Goal: Task Accomplishment & Management: Manage account settings

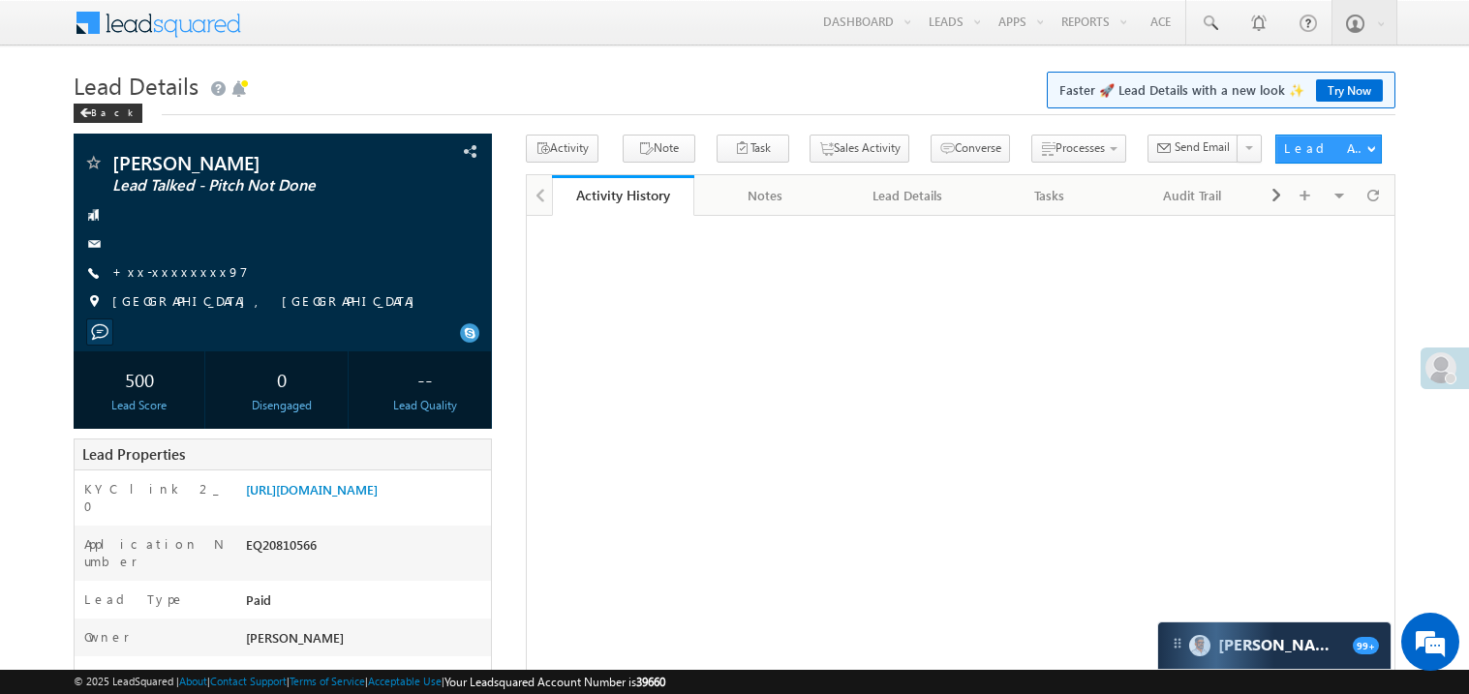
scroll to position [231, 0]
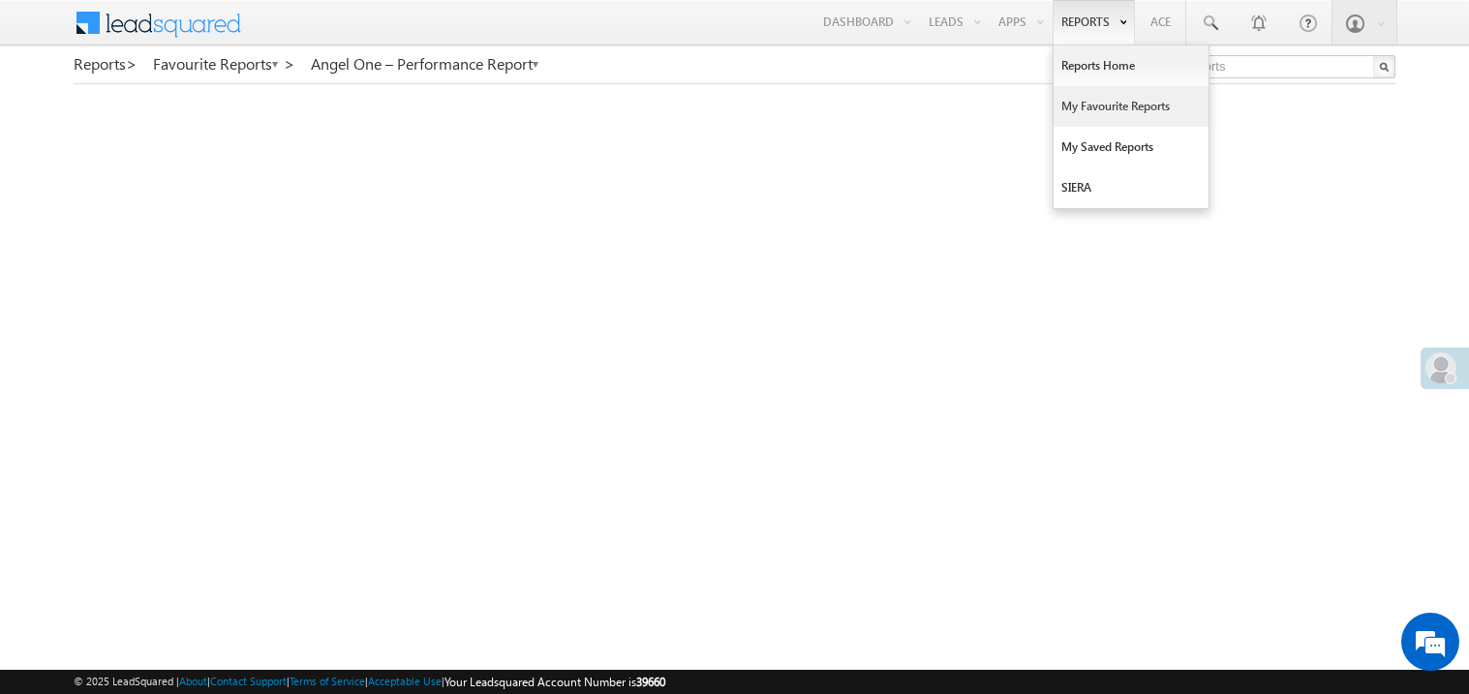
click at [1083, 110] on link "My Favourite Reports" at bounding box center [1131, 106] width 155 height 41
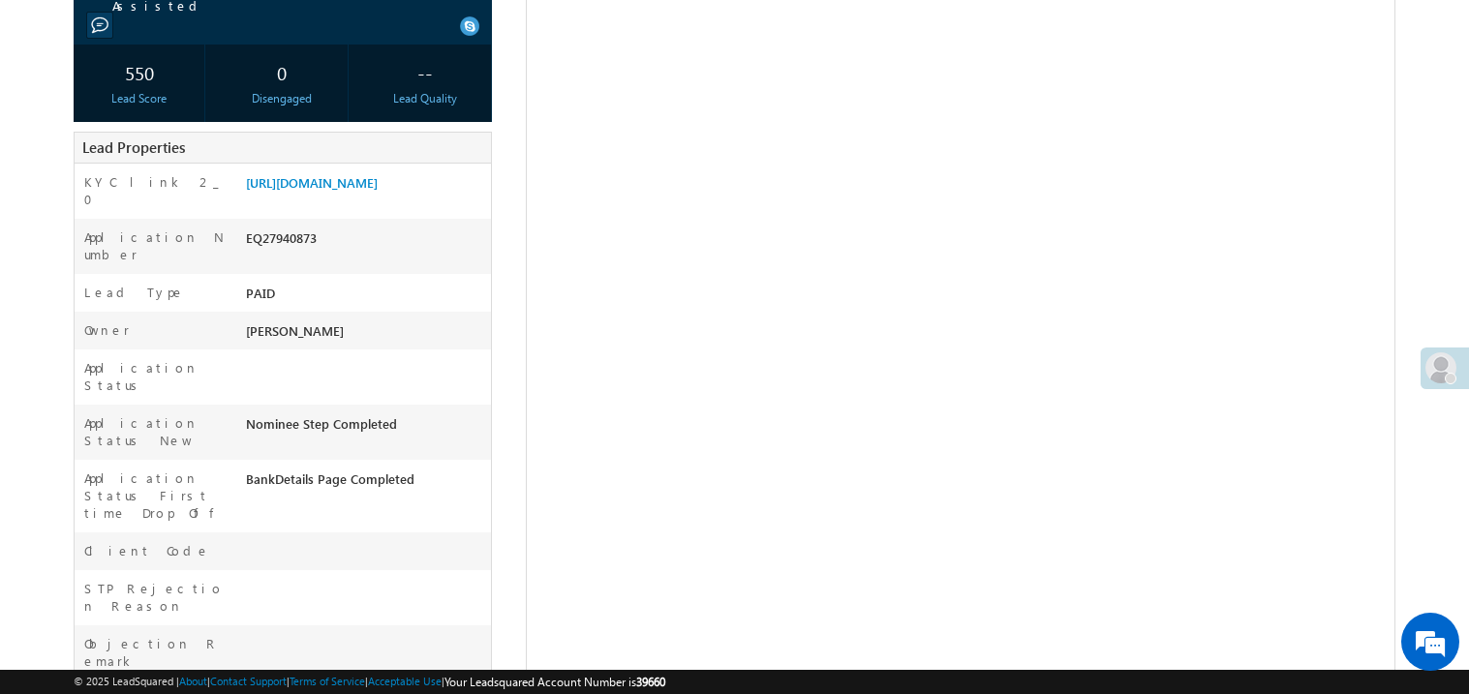
scroll to position [310, 0]
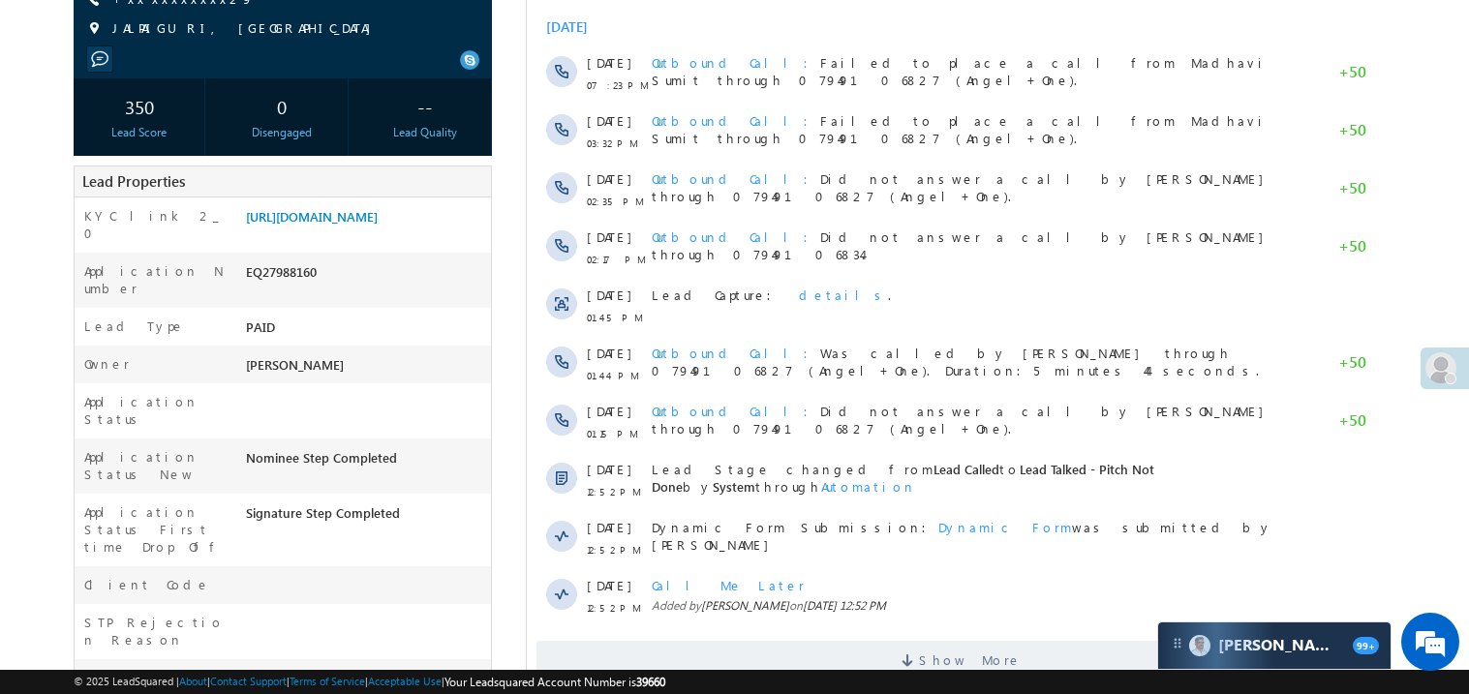
scroll to position [270, 0]
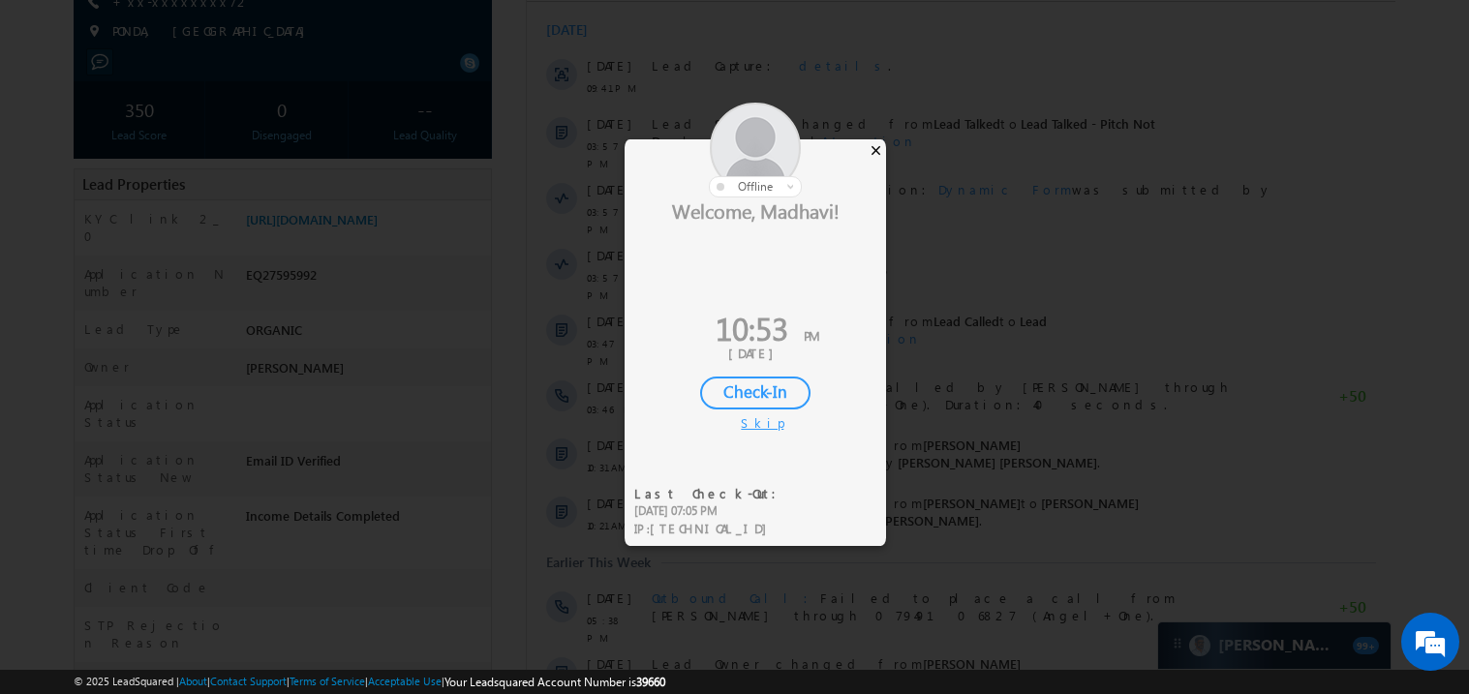
click at [876, 153] on div "×" at bounding box center [876, 149] width 20 height 21
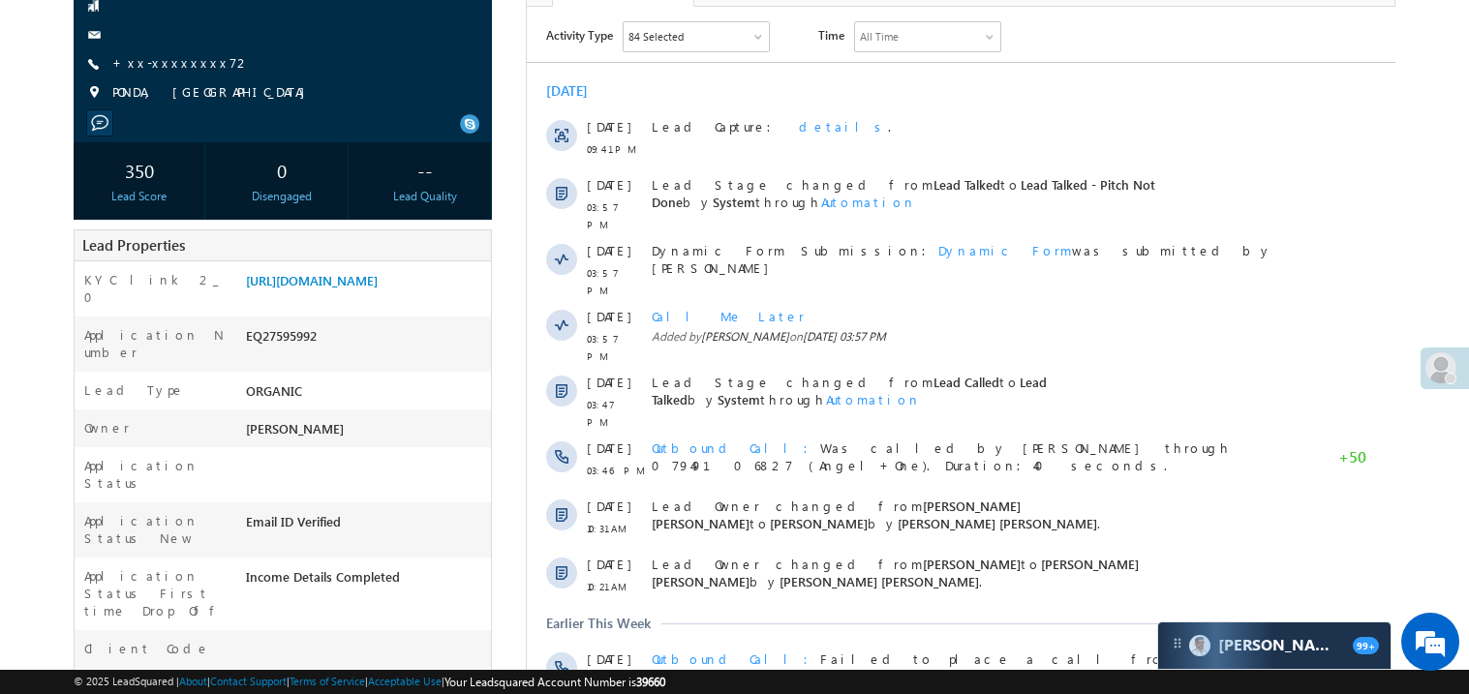
scroll to position [154, 0]
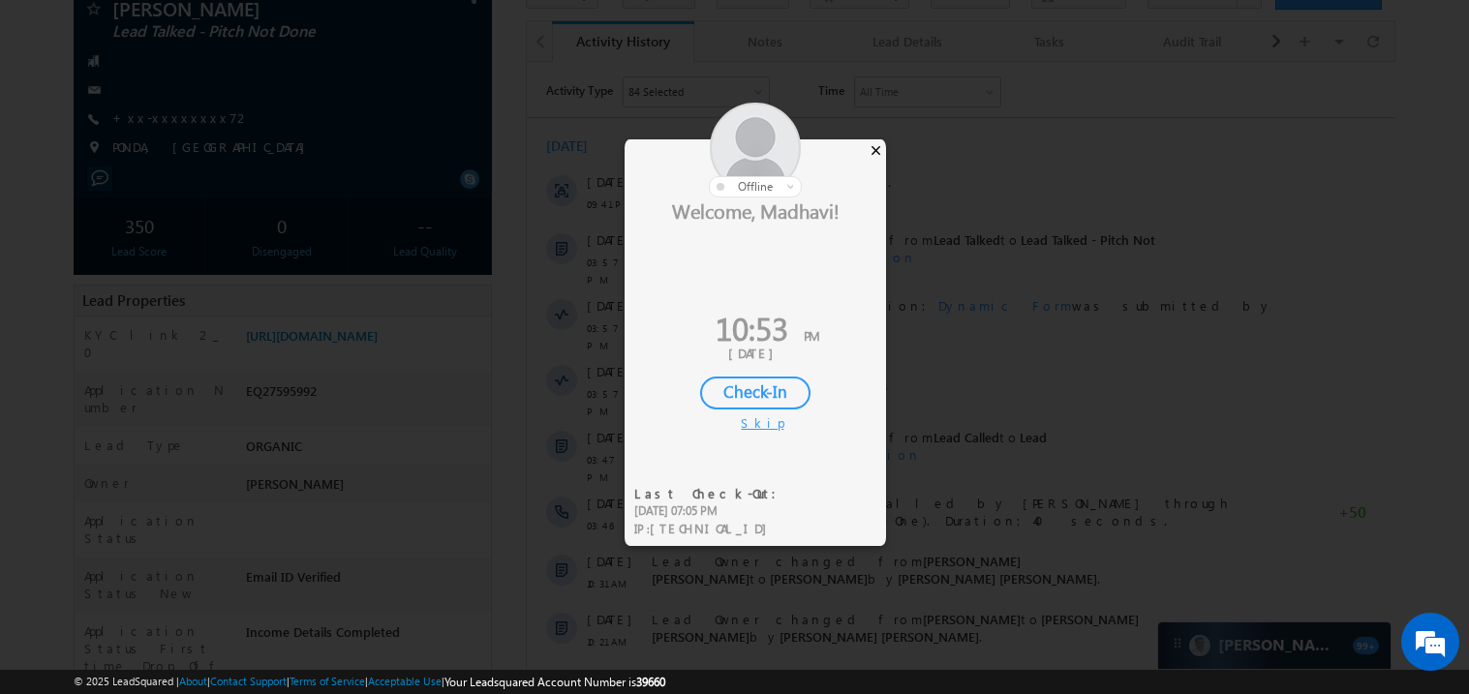
click at [880, 145] on div "×" at bounding box center [876, 149] width 20 height 21
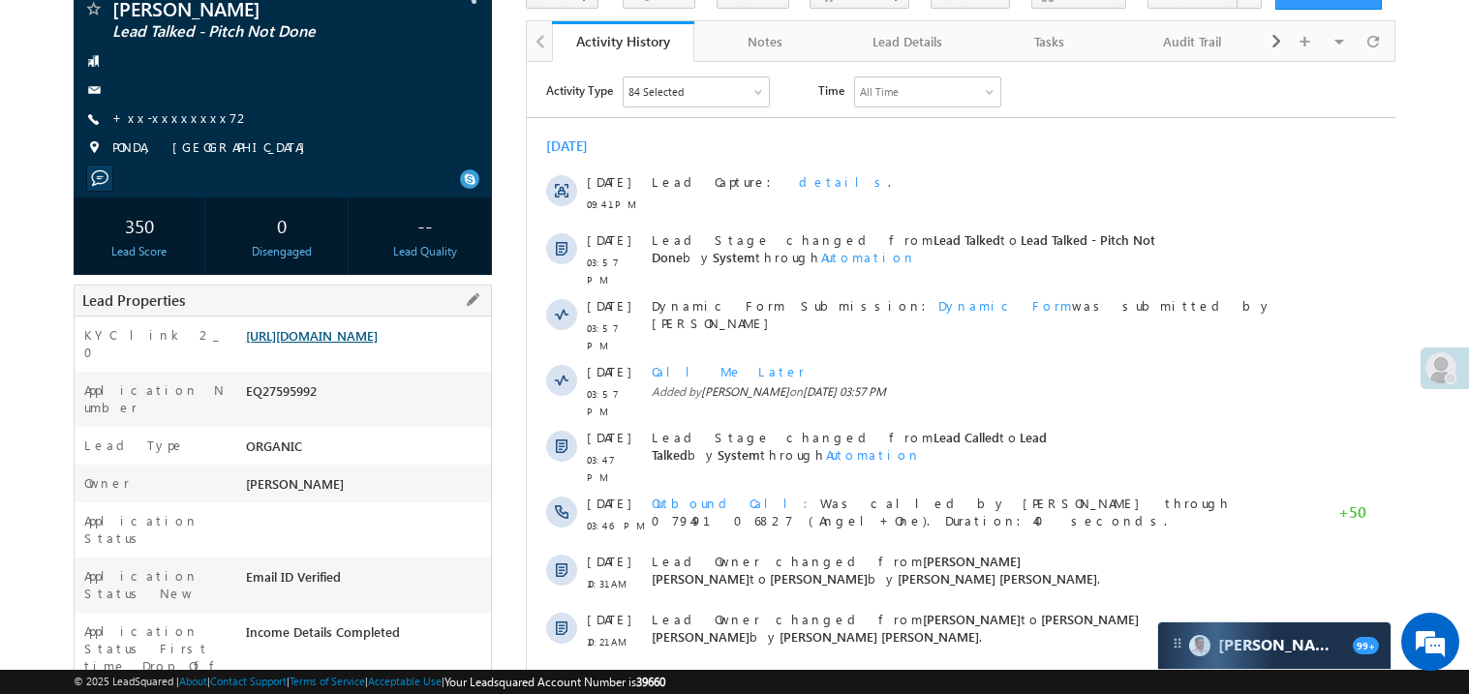
click at [342, 344] on link "https://angelbroking1-pk3em7sa.customui-test.leadsquared.com?leadId=1421de8c-0d…" at bounding box center [312, 335] width 132 height 16
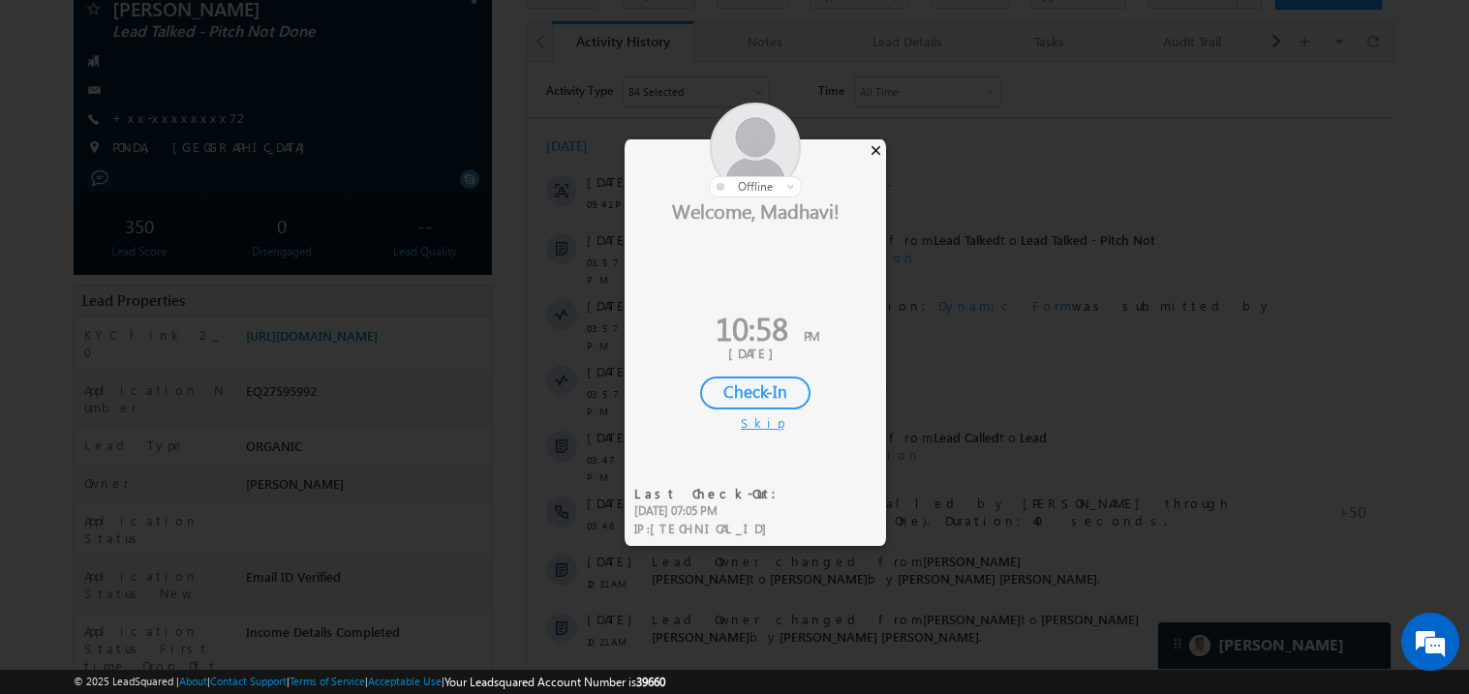
click at [876, 142] on div "×" at bounding box center [876, 149] width 20 height 21
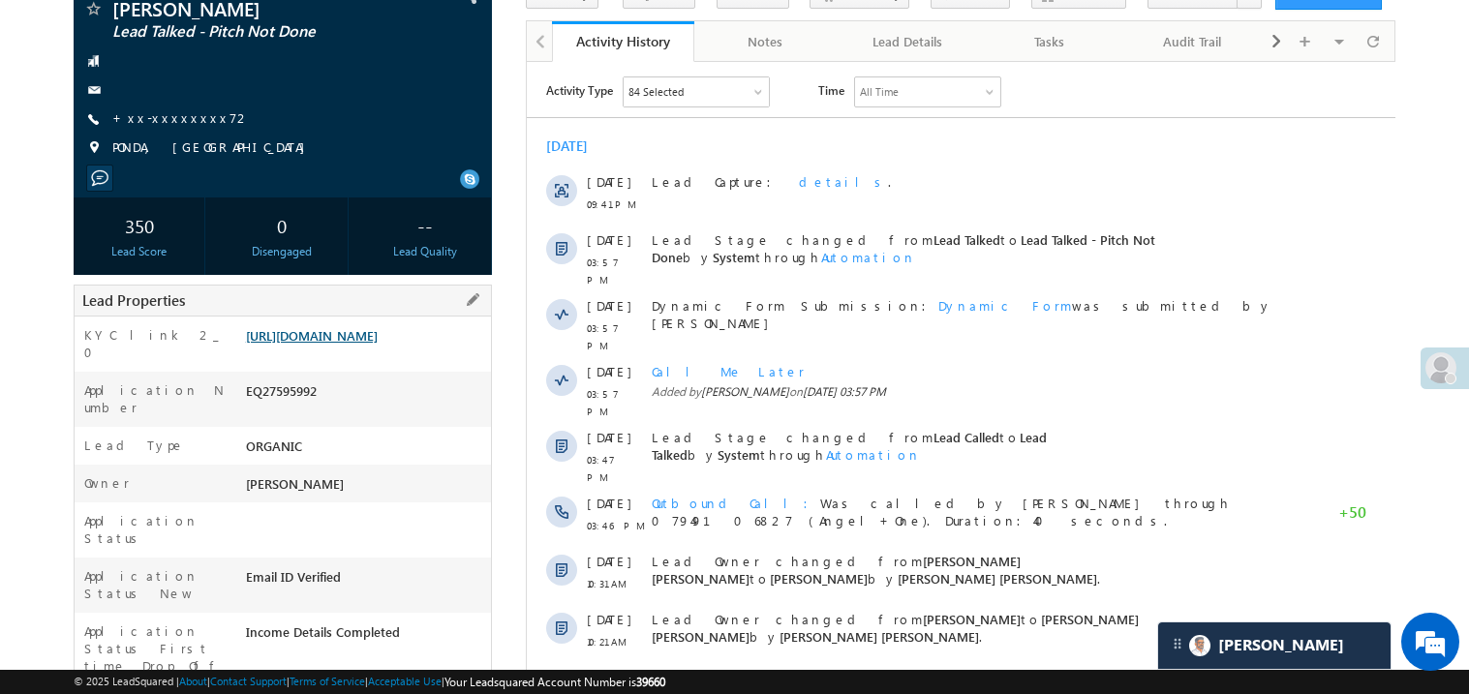
click at [377, 344] on link "https://angelbroking1-pk3em7sa.customui-test.leadsquared.com?leadId=1421de8c-0d…" at bounding box center [312, 335] width 132 height 16
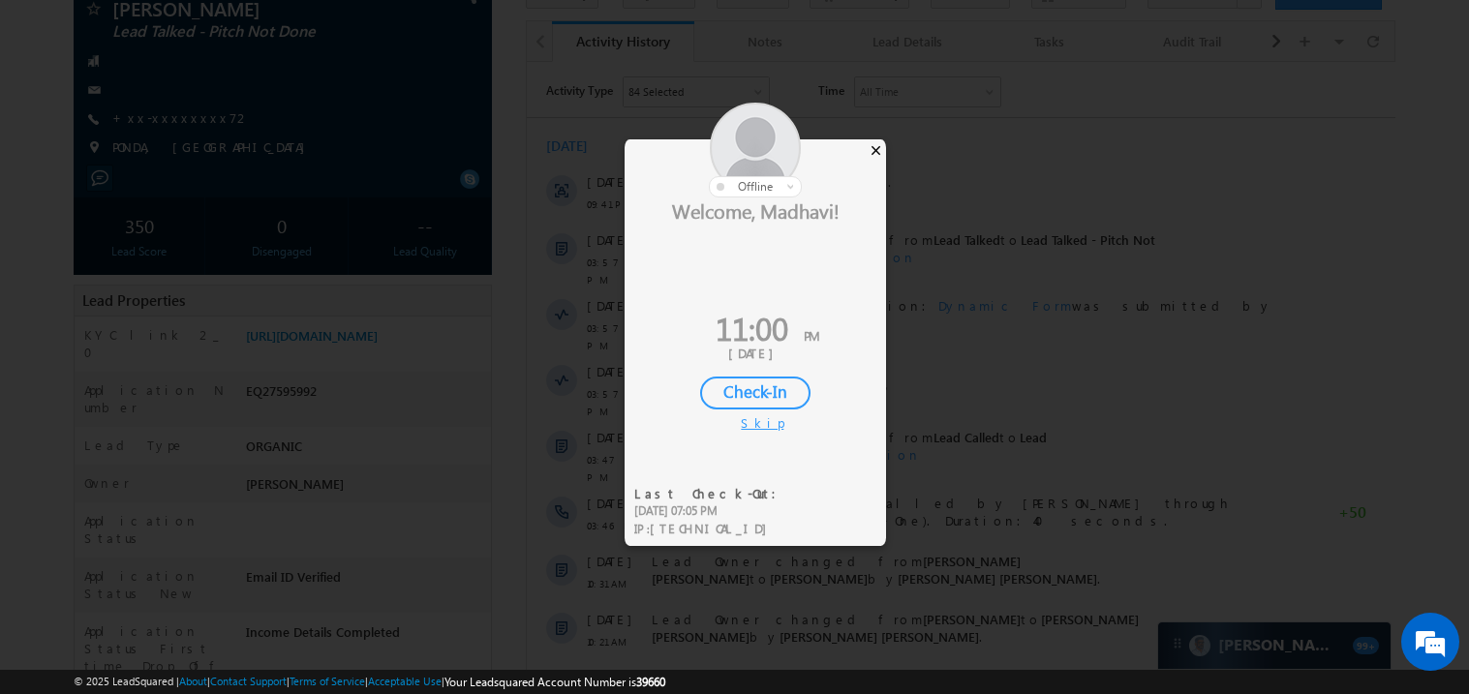
click at [876, 149] on div "×" at bounding box center [876, 149] width 20 height 21
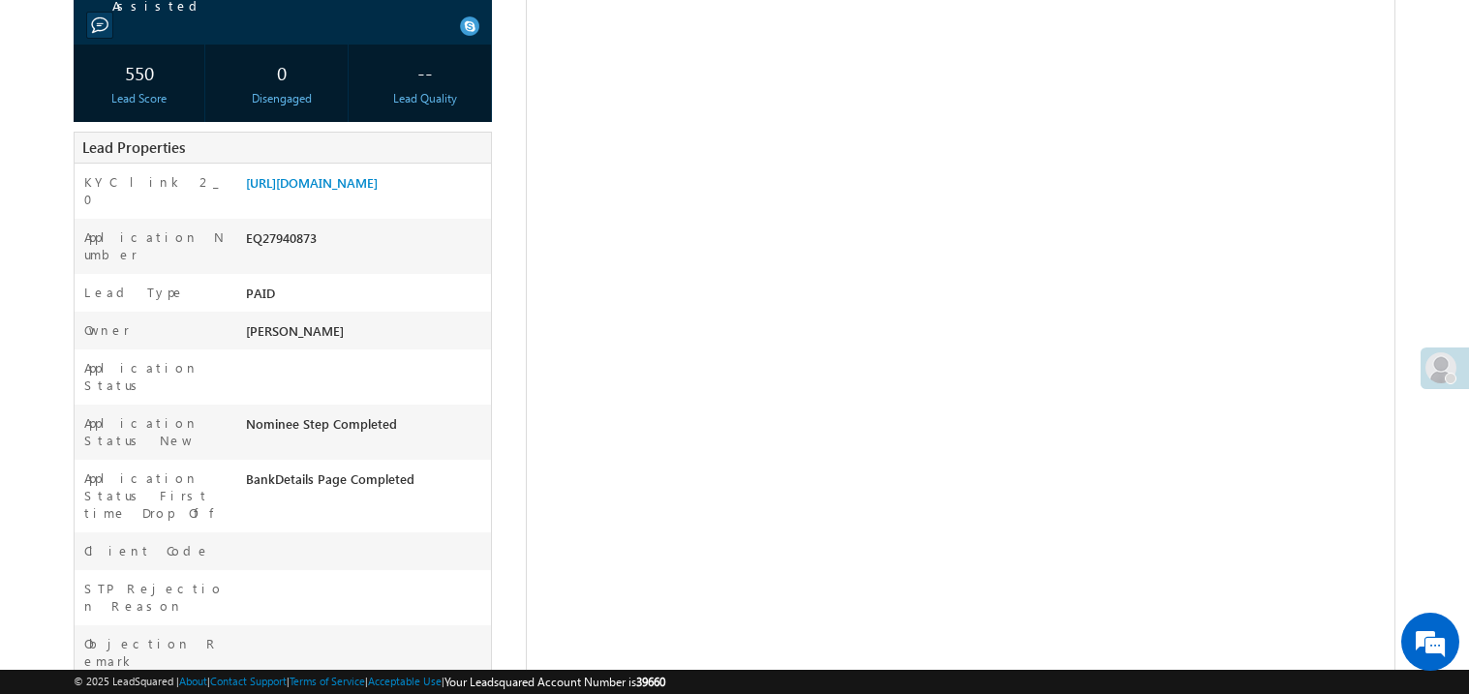
scroll to position [310, 0]
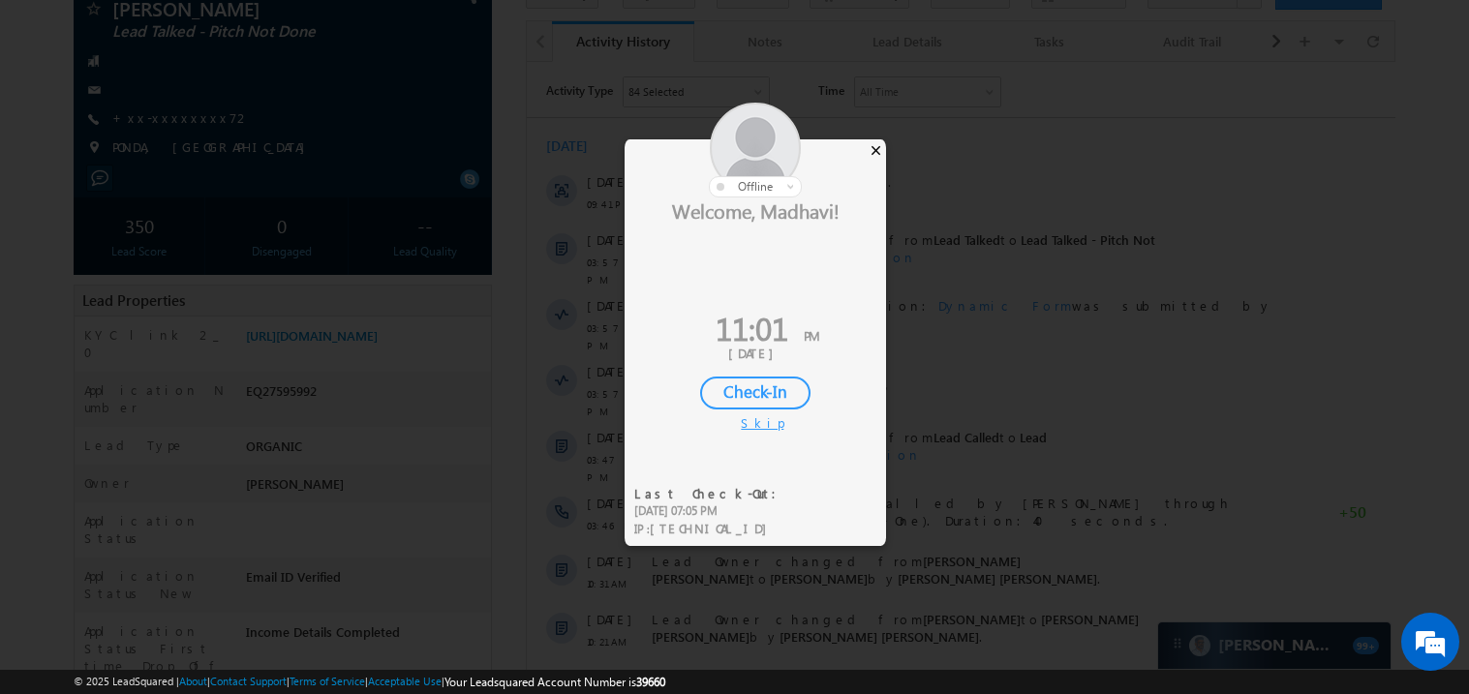
click at [876, 154] on div "×" at bounding box center [876, 149] width 20 height 21
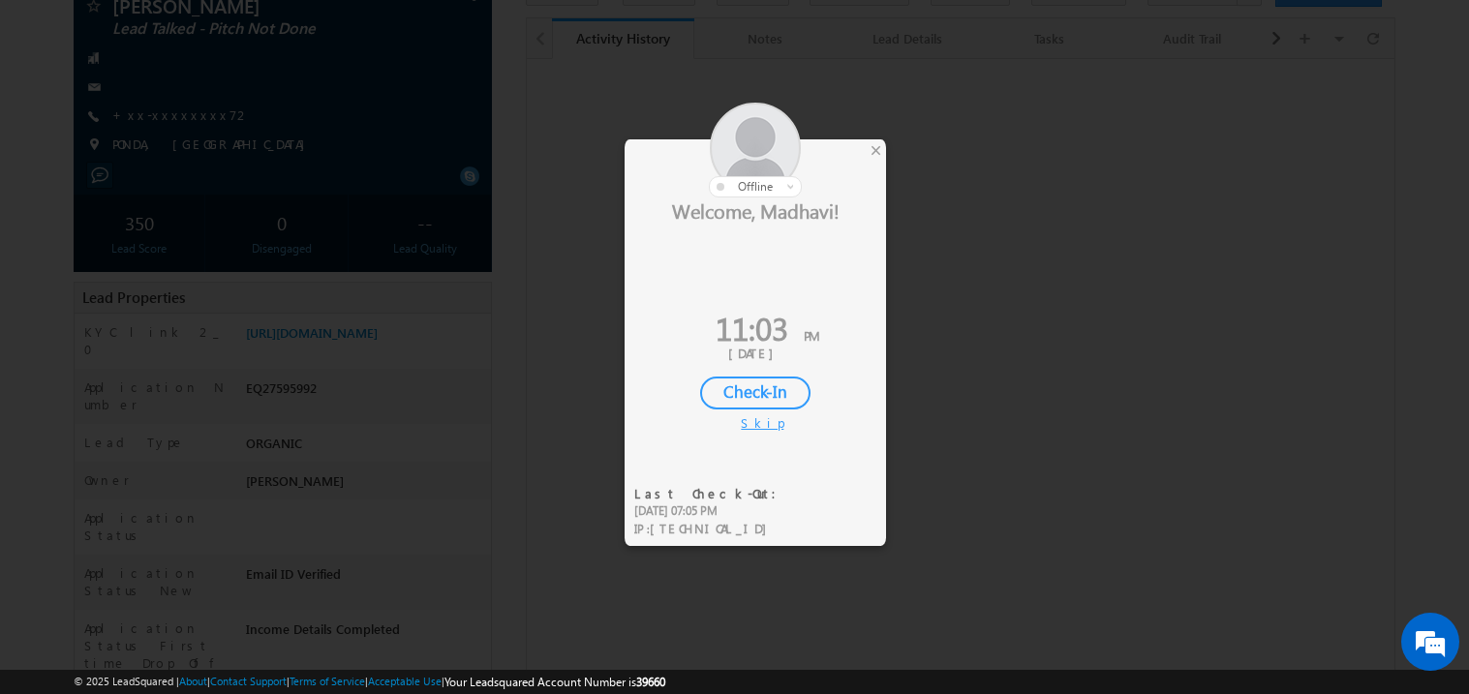
scroll to position [154, 0]
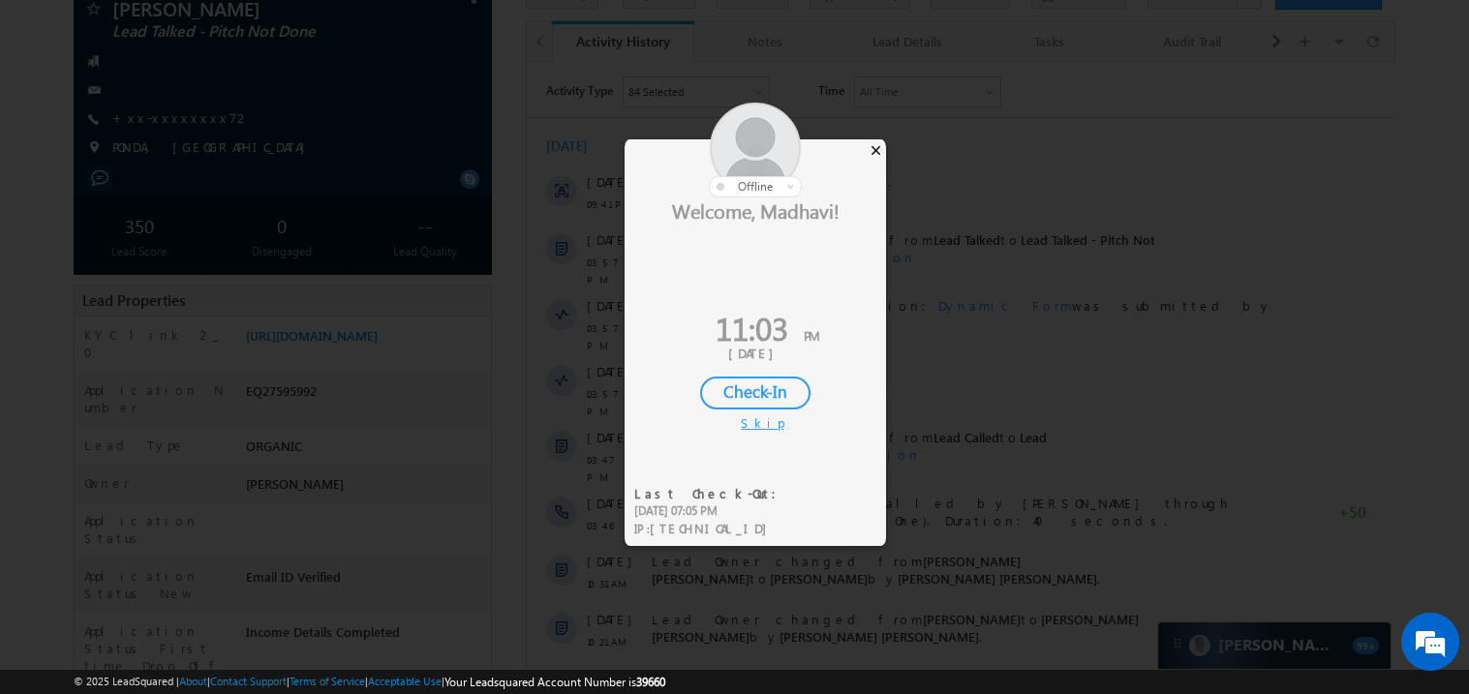
click at [879, 151] on div "×" at bounding box center [876, 149] width 20 height 21
click at [876, 145] on div "×" at bounding box center [876, 149] width 20 height 21
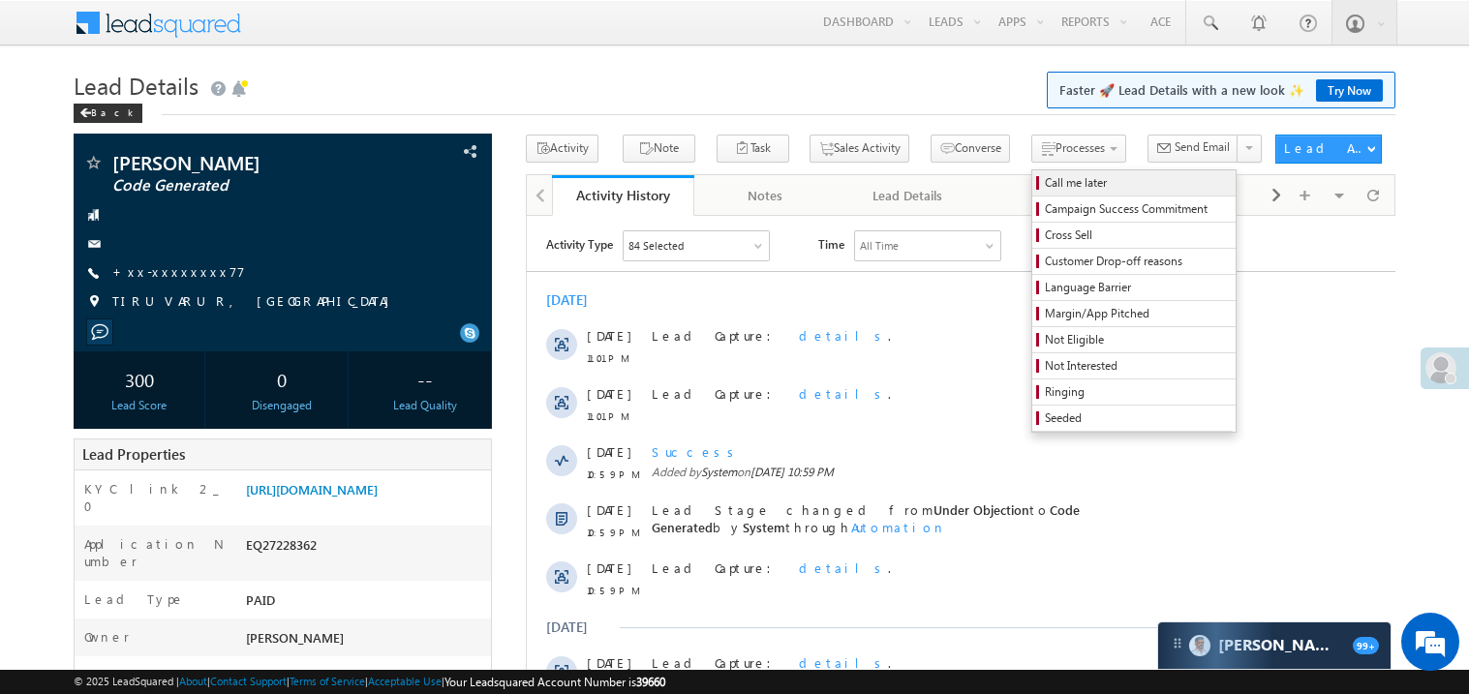
click at [1045, 179] on span "Call me later" at bounding box center [1137, 182] width 184 height 17
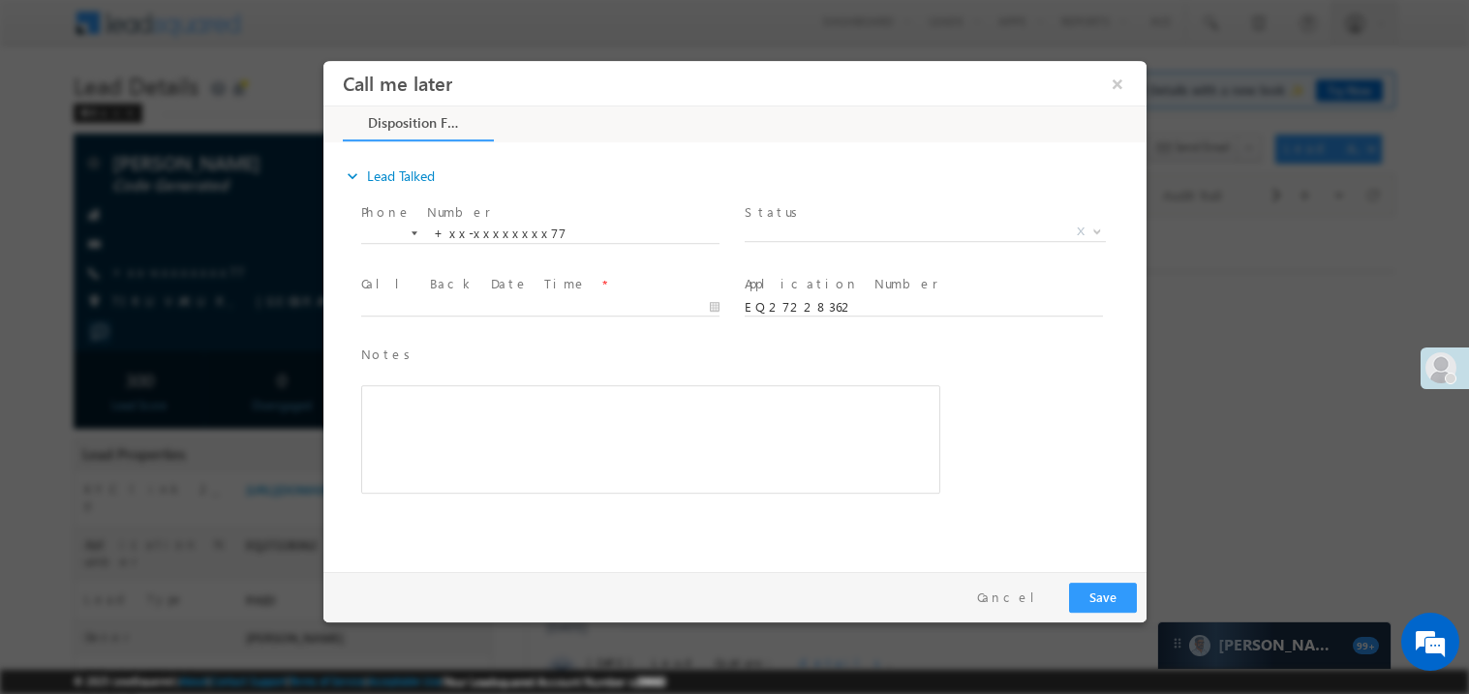
click at [812, 208] on span "Status *" at bounding box center [922, 211] width 357 height 21
click at [781, 239] on body "Call me later ×" at bounding box center [734, 311] width 823 height 503
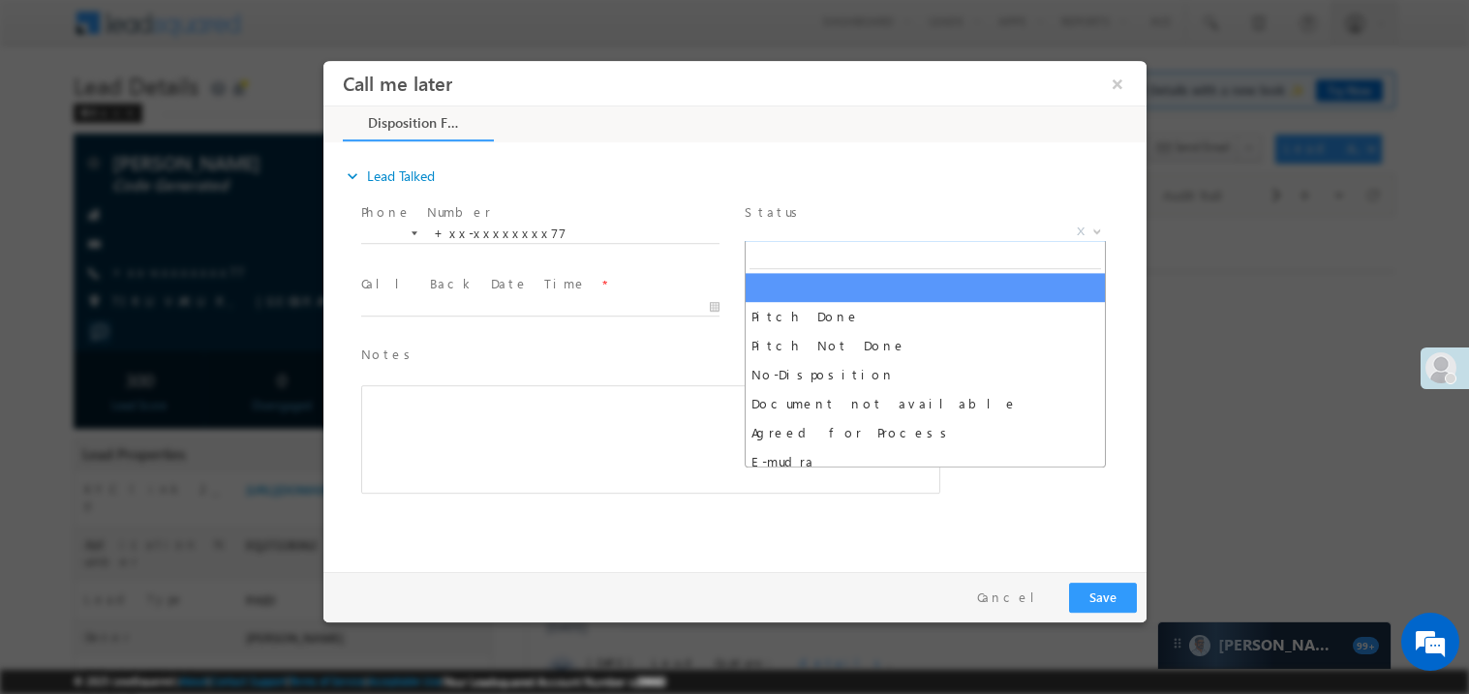
click at [792, 234] on span "X" at bounding box center [924, 231] width 361 height 19
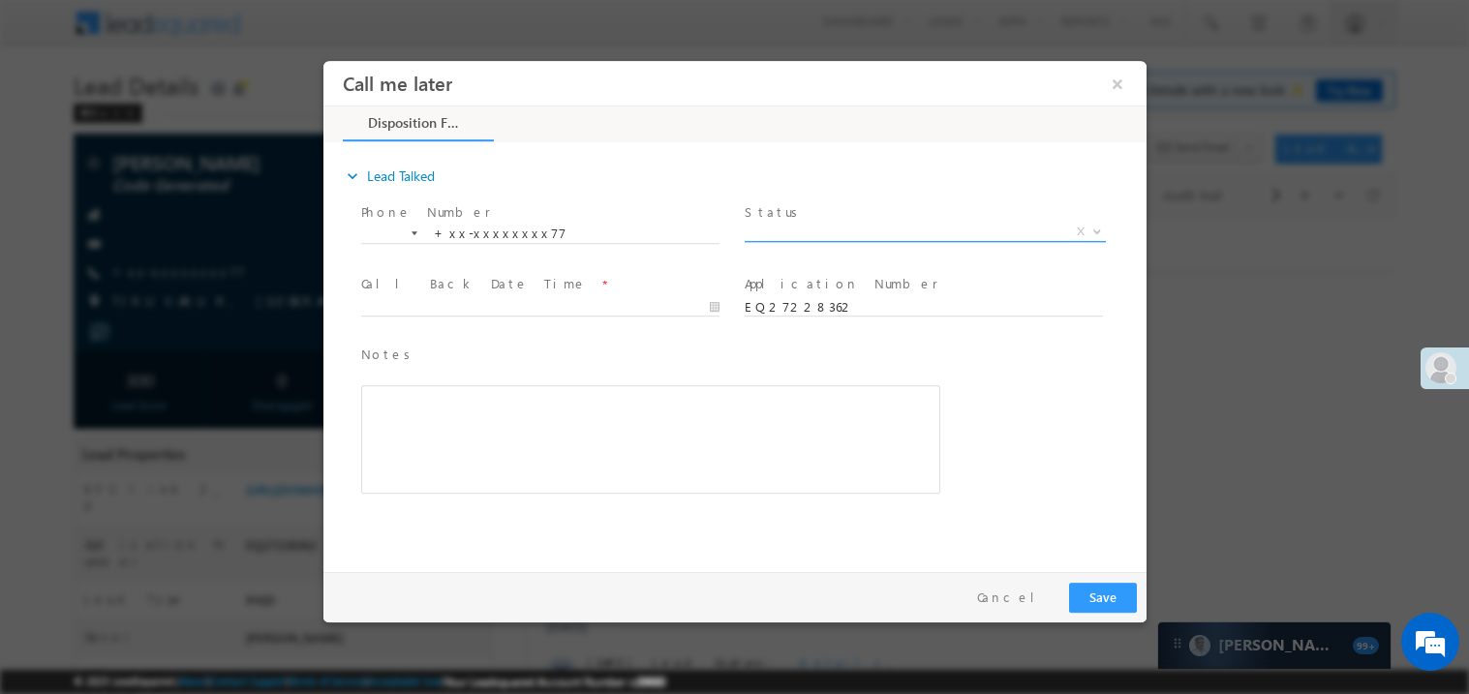
click at [793, 222] on span "X" at bounding box center [924, 231] width 361 height 19
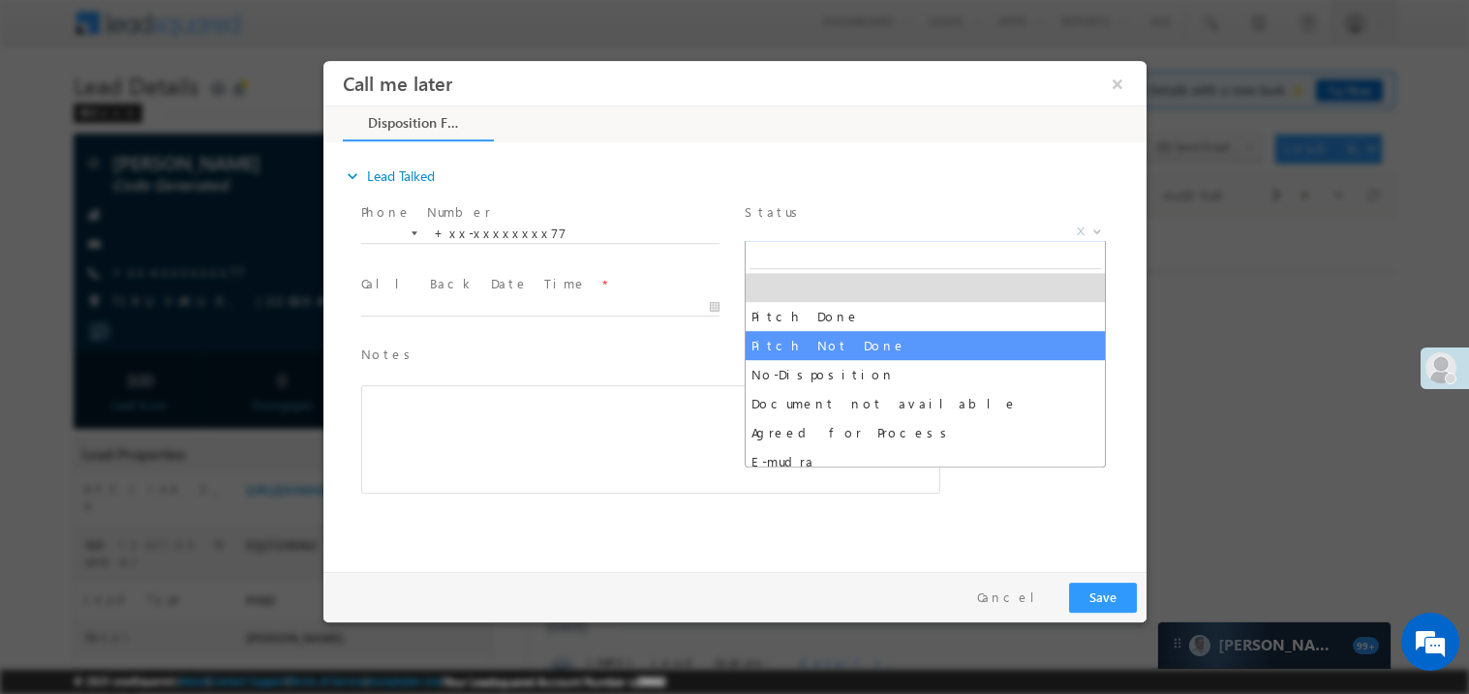
select select "Pitch Not Done"
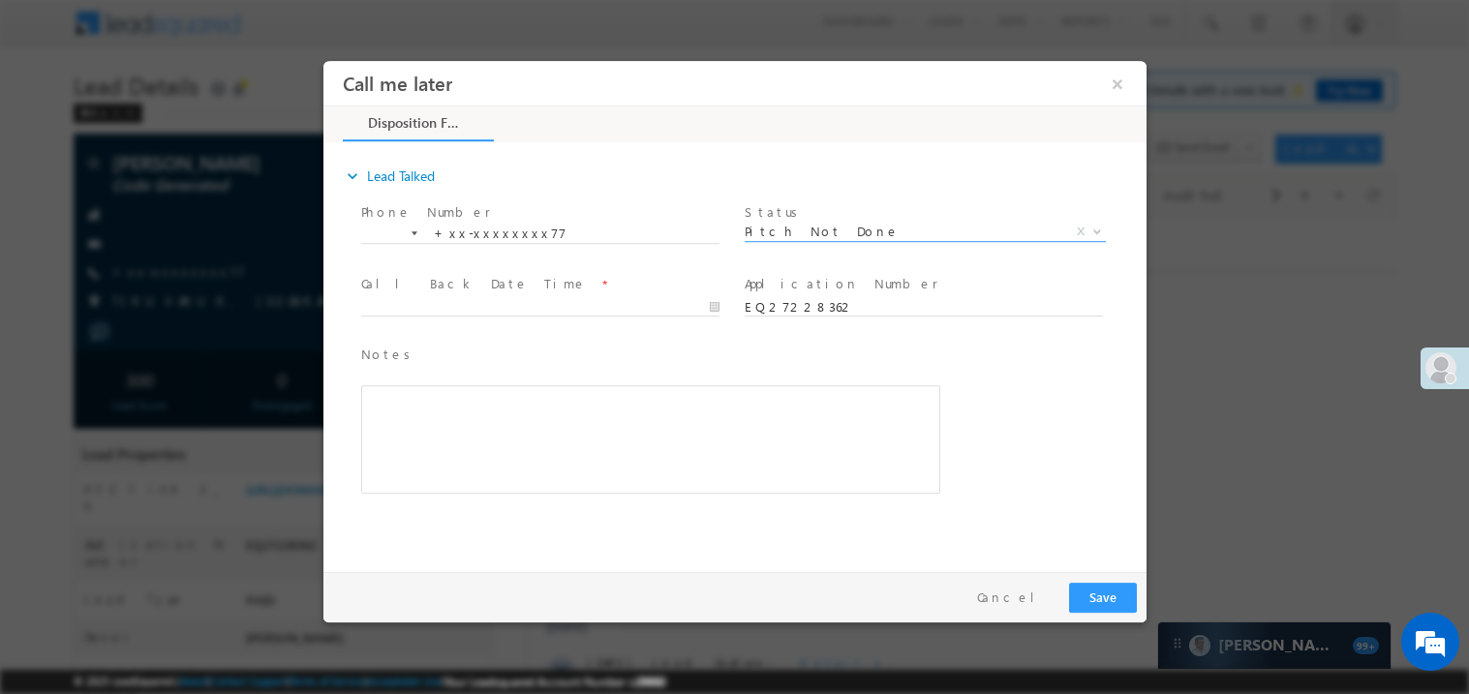
click at [601, 286] on span "*" at bounding box center [603, 283] width 4 height 21
click at [453, 309] on body "Call me later ×" at bounding box center [734, 311] width 823 height 503
type input "08/29/25 11:03 PM"
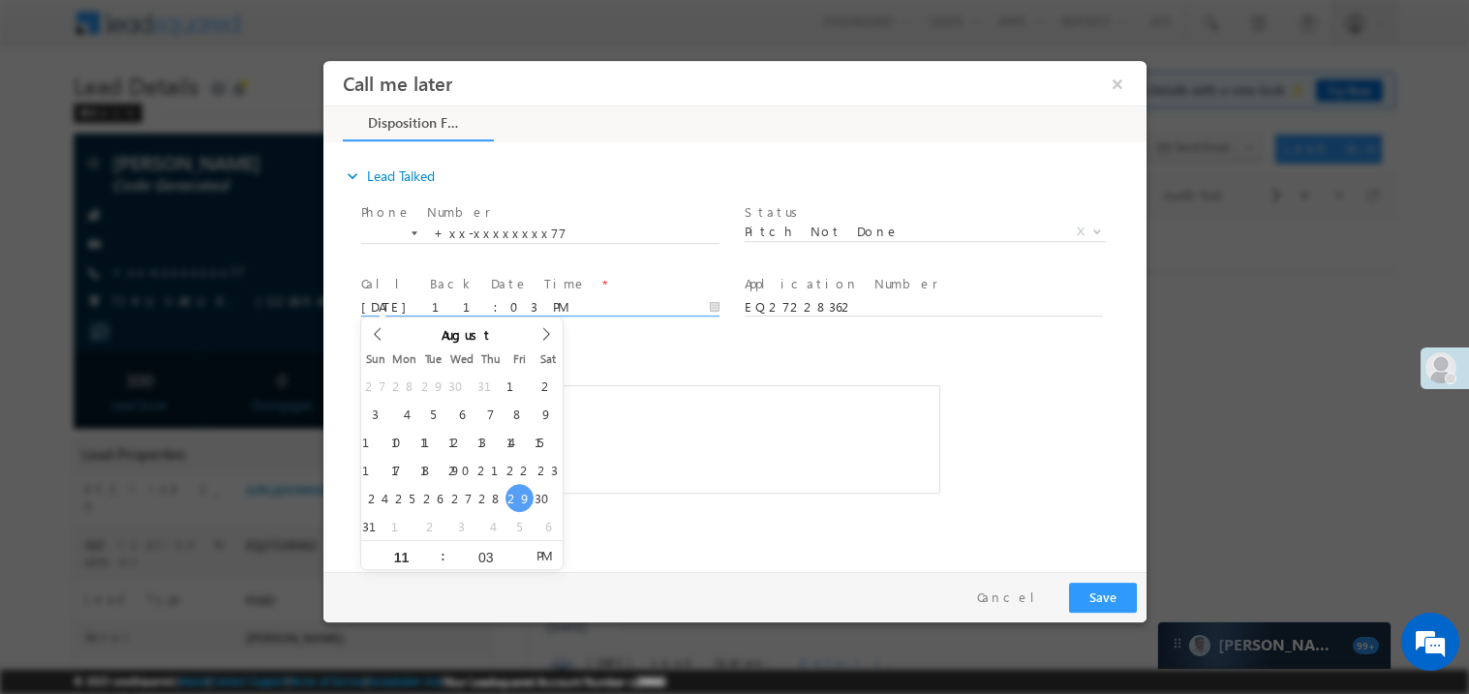
click at [581, 350] on span "Notes *" at bounding box center [635, 354] width 550 height 21
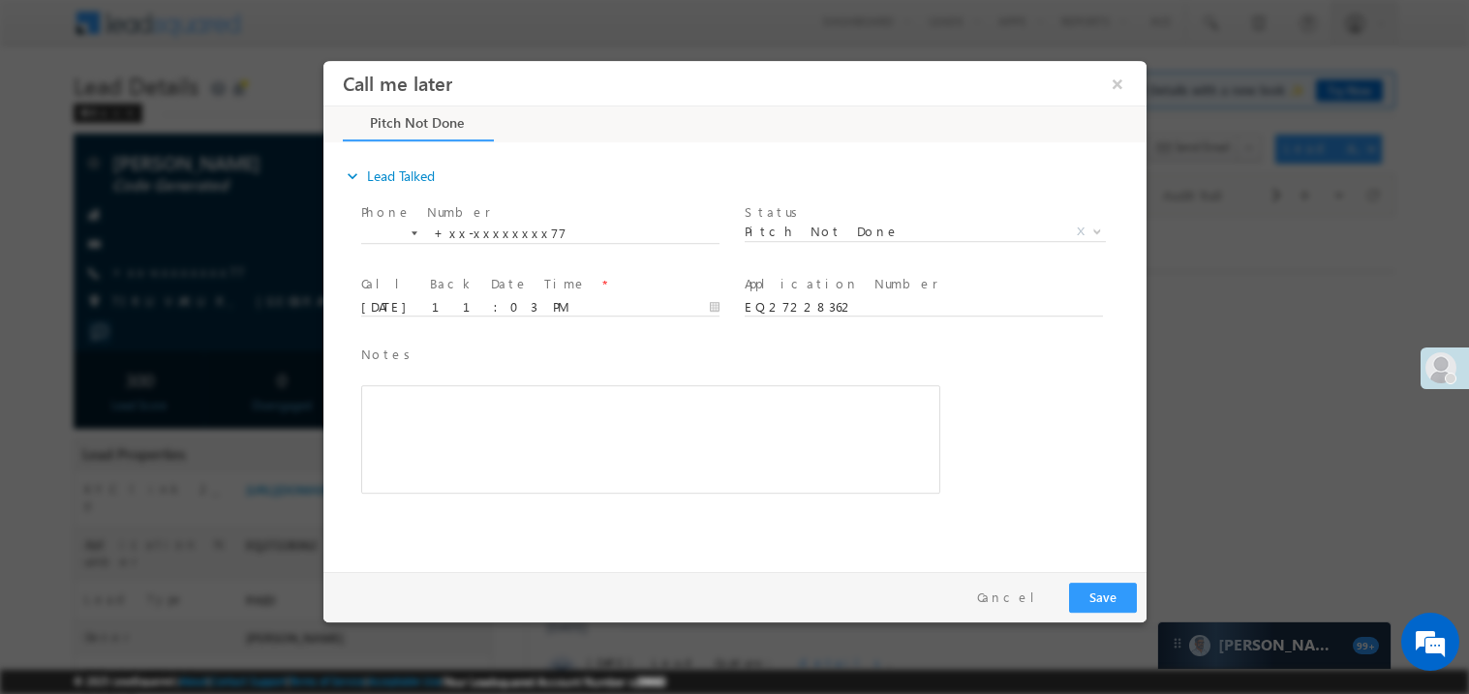
click at [520, 417] on div "Rich Text Editor, 40788eee-0fb2-11ec-a811-0adc8a9d82c2__tab1__section1__Notes__…" at bounding box center [649, 438] width 579 height 108
click at [1110, 584] on button "Save" at bounding box center [1102, 597] width 68 height 30
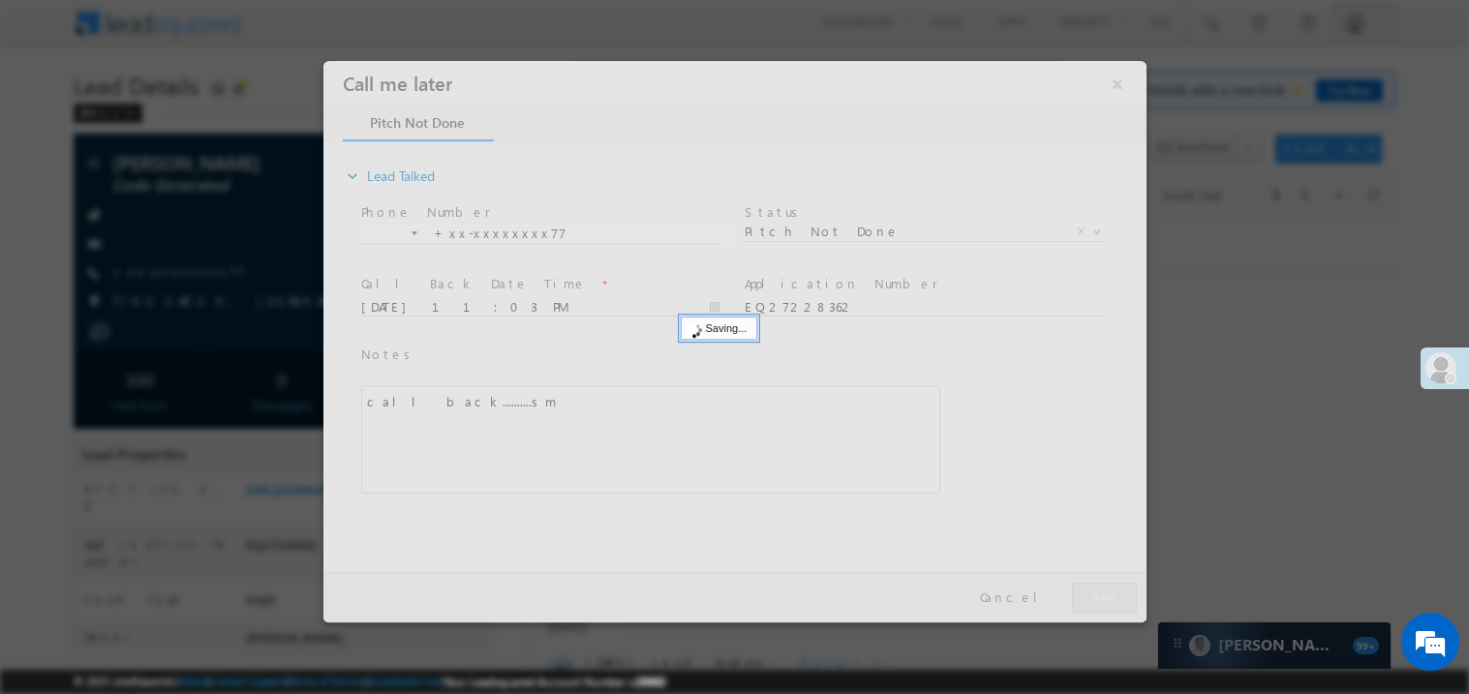
click at [1110, 584] on div at bounding box center [734, 341] width 823 height 562
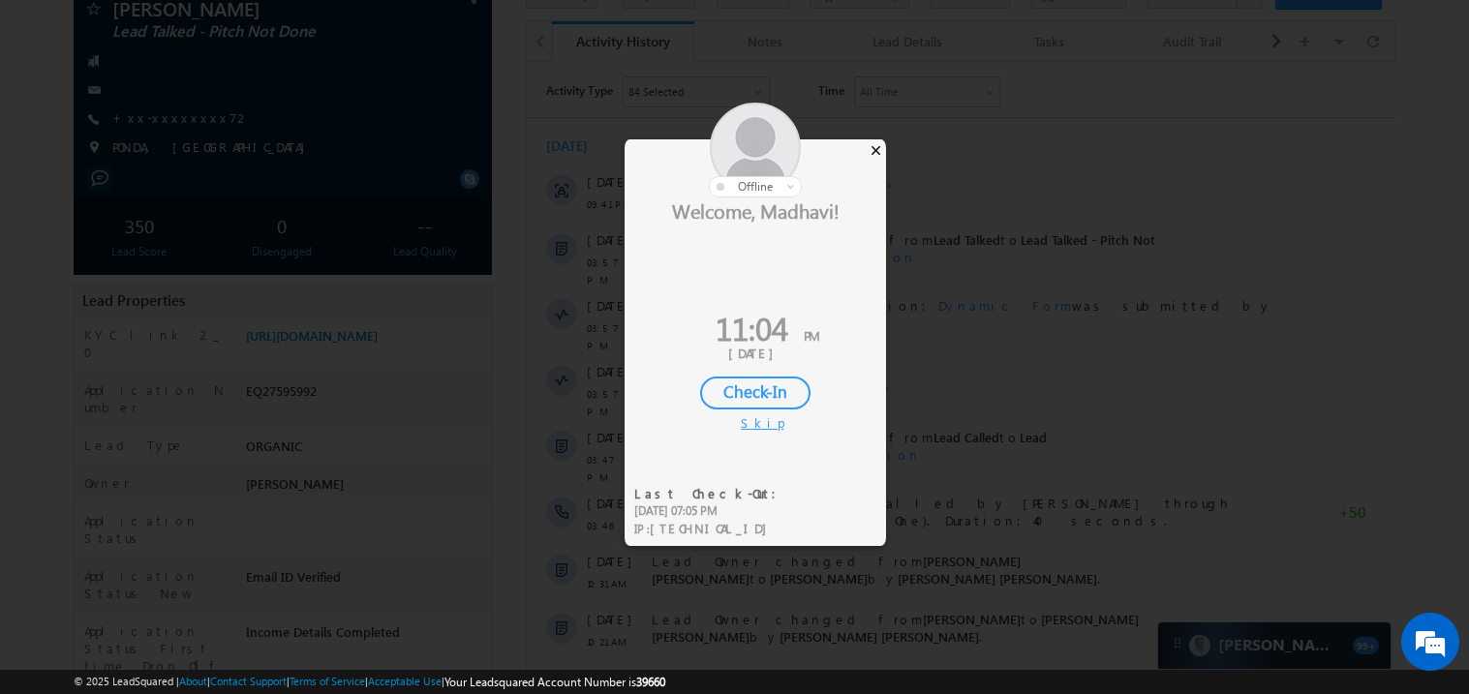
click at [876, 142] on div "×" at bounding box center [876, 149] width 20 height 21
click at [880, 146] on div "×" at bounding box center [876, 149] width 20 height 21
click at [876, 145] on div "×" at bounding box center [876, 149] width 20 height 21
click at [881, 151] on div "×" at bounding box center [876, 149] width 20 height 21
click at [880, 154] on div "×" at bounding box center [876, 149] width 20 height 21
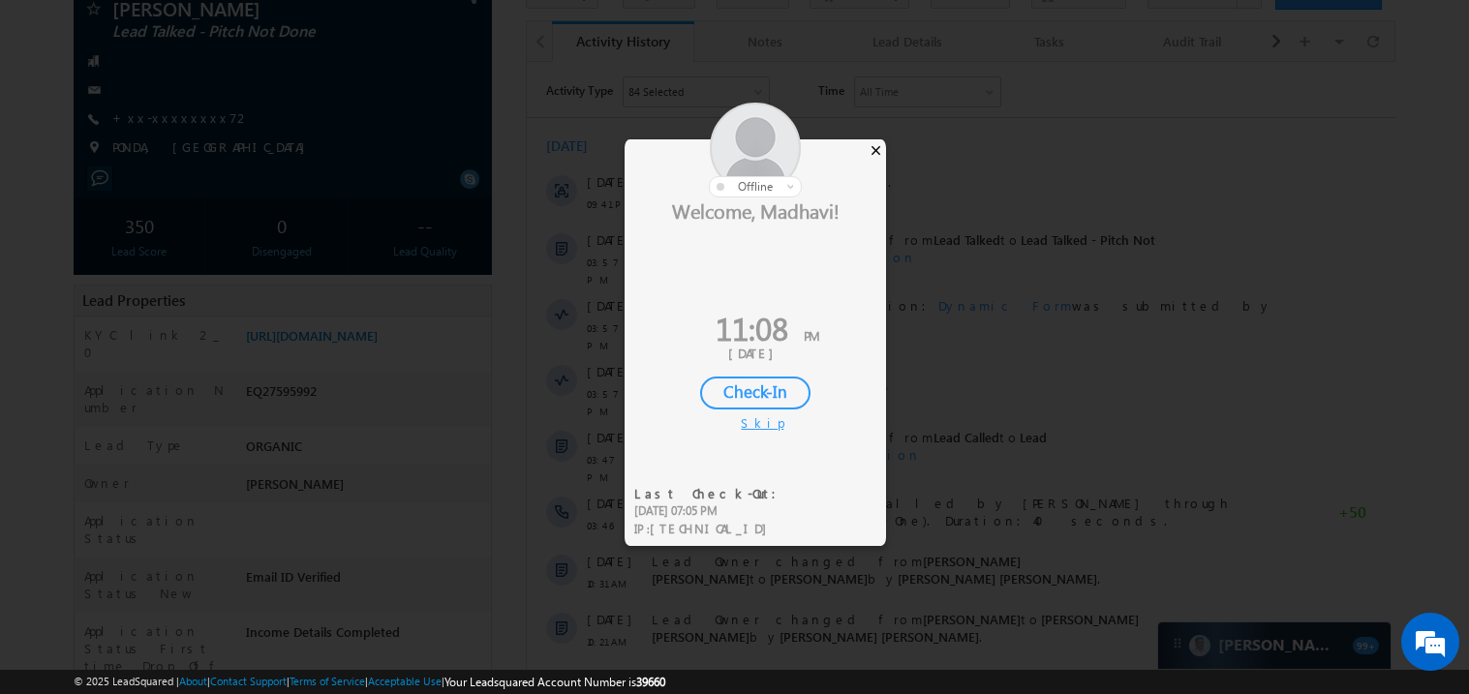
click at [881, 149] on div "×" at bounding box center [876, 149] width 20 height 21
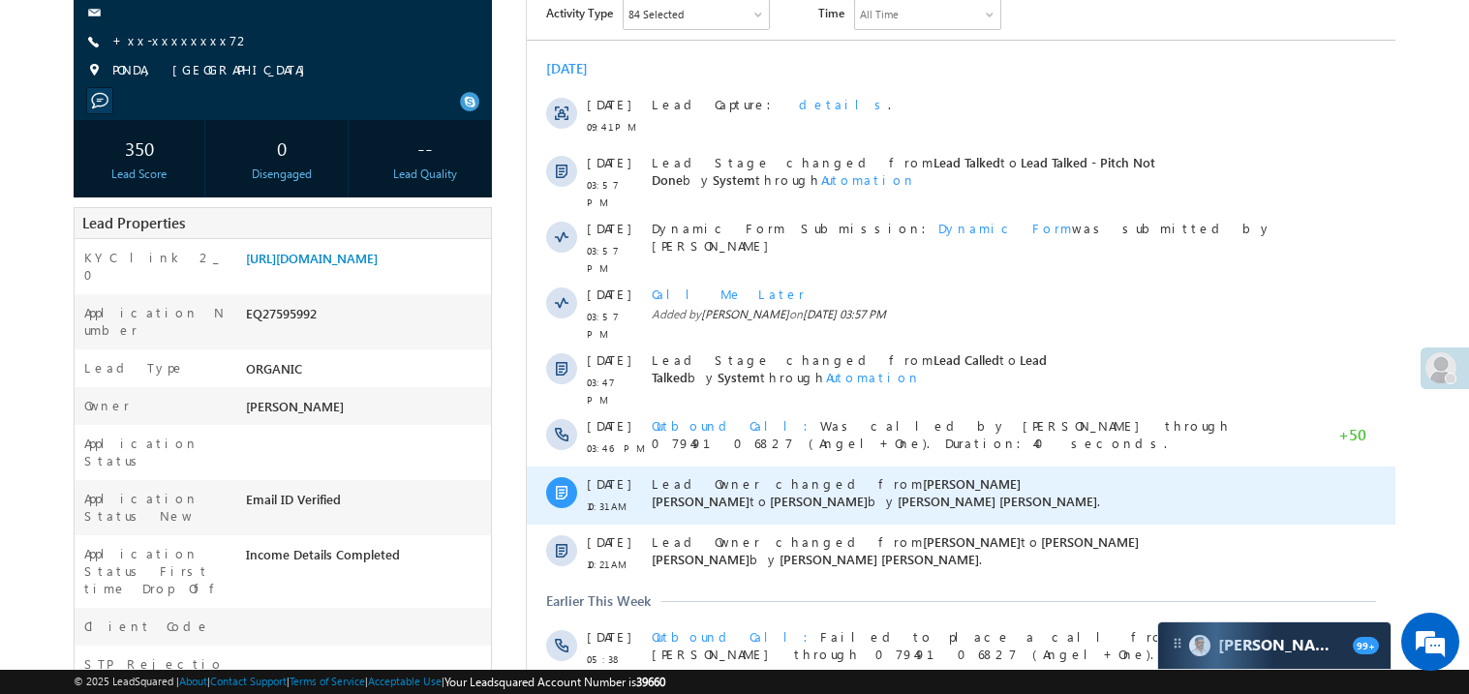
click at [784, 490] on div "Lead Owner changed from Mohammed Hussain Sadiq Shaikh to Madhavi Sumit by Moham…" at bounding box center [969, 496] width 637 height 58
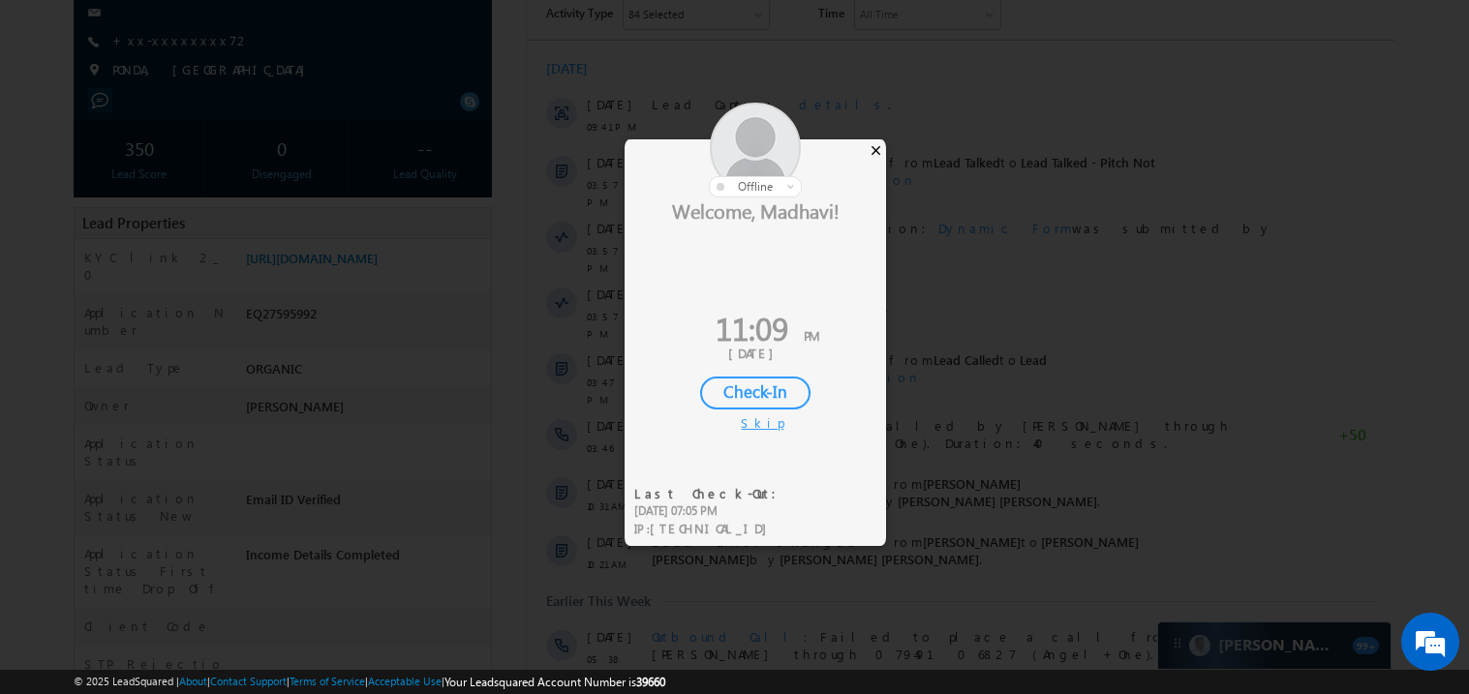
click at [874, 146] on div "×" at bounding box center [876, 149] width 20 height 21
click at [871, 154] on div "×" at bounding box center [876, 149] width 20 height 21
click at [874, 148] on div "×" at bounding box center [876, 149] width 20 height 21
click at [876, 156] on div "×" at bounding box center [876, 149] width 20 height 21
click at [876, 149] on div "×" at bounding box center [876, 149] width 20 height 21
